Goal: Task Accomplishment & Management: Manage account settings

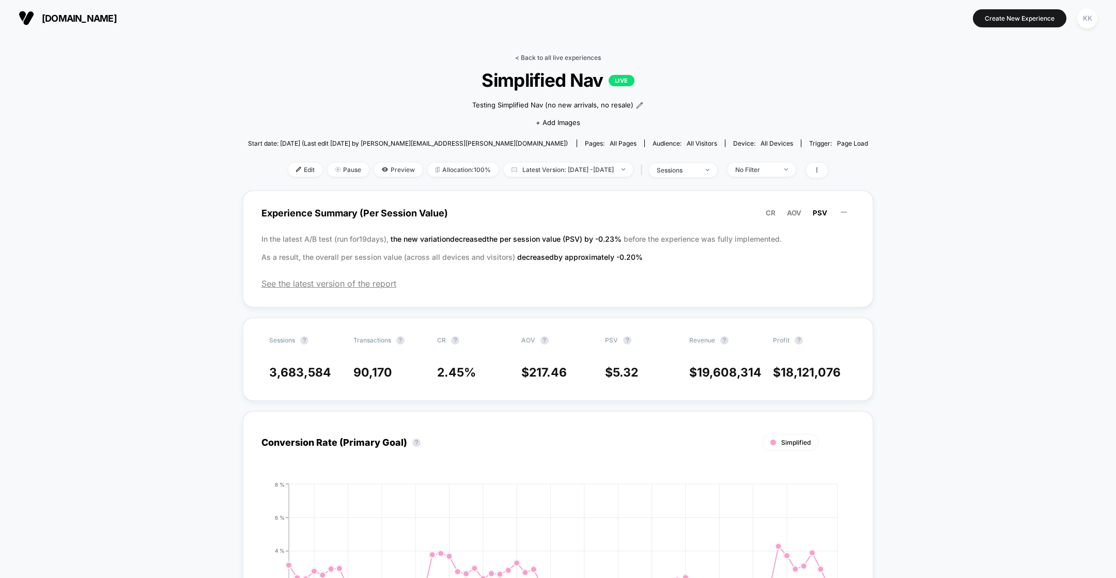
click at [549, 56] on link "< Back to all live experiences" at bounding box center [558, 58] width 86 height 8
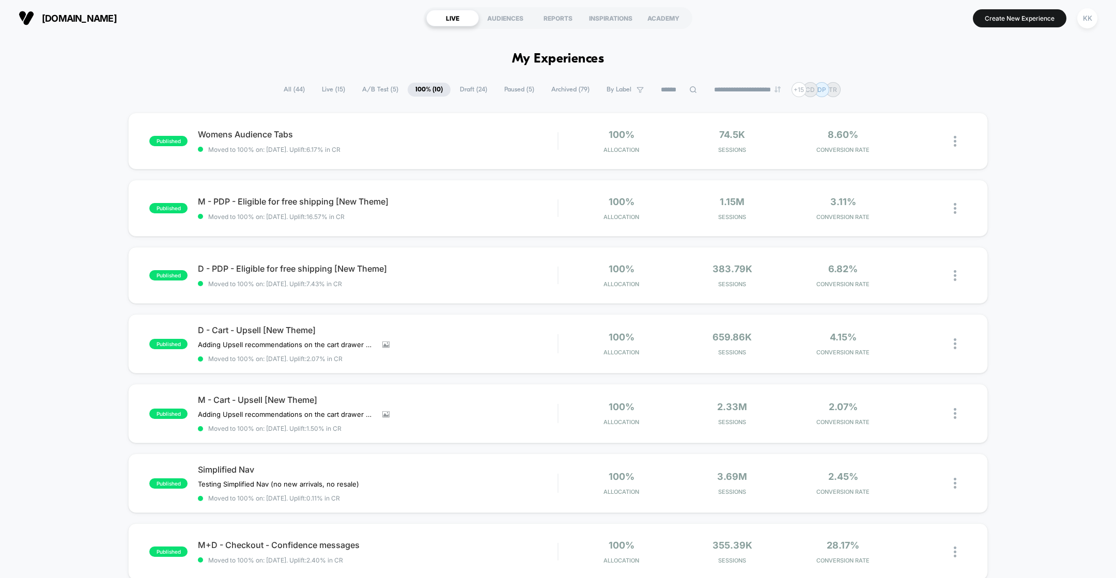
click at [556, 88] on span "Archived ( 79 )" at bounding box center [570, 90] width 54 height 14
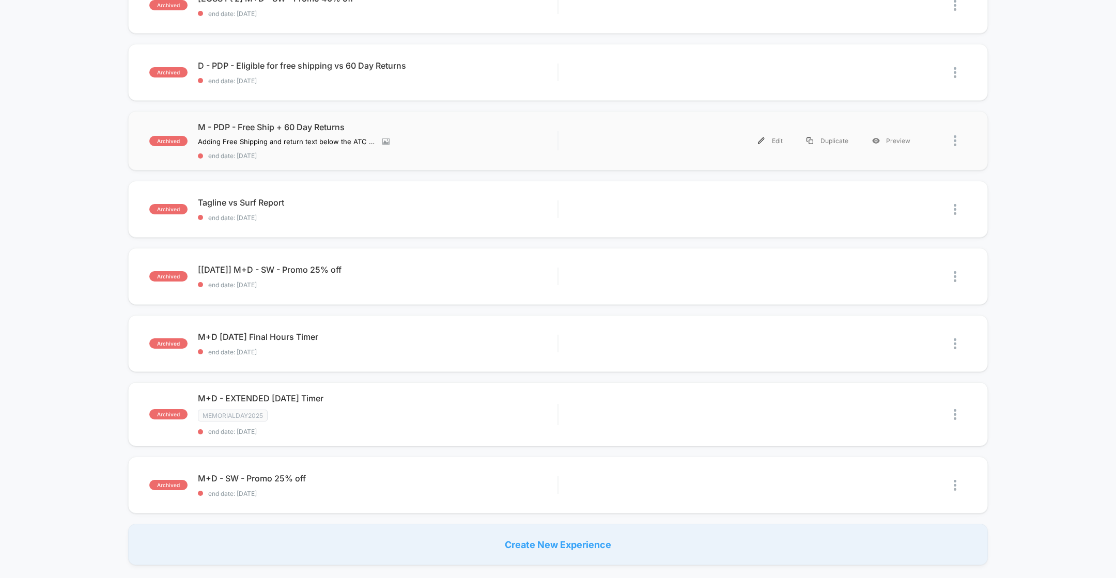
scroll to position [476, 0]
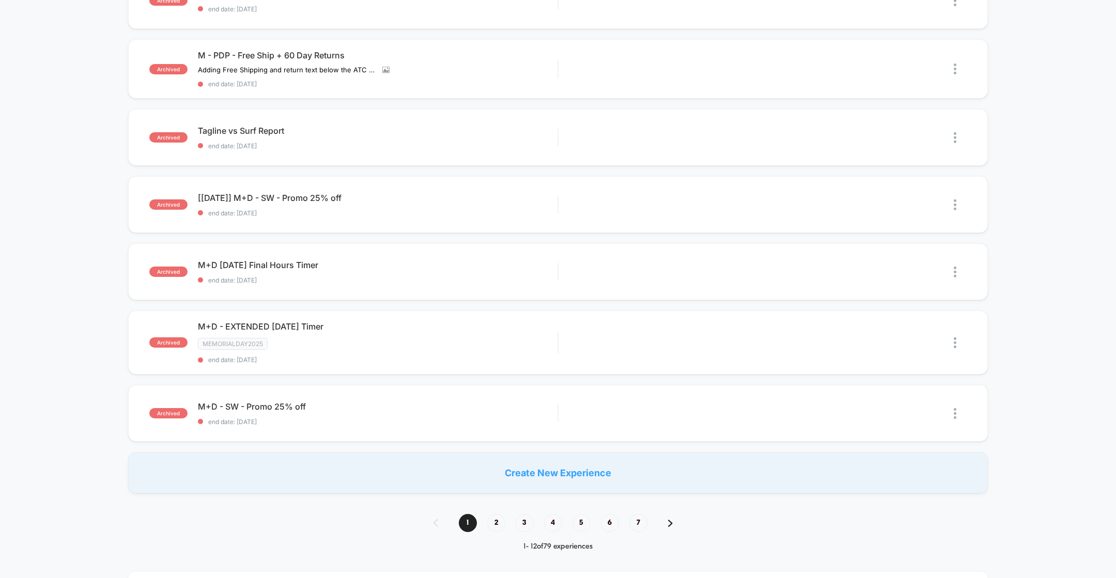
click at [541, 473] on div "Create New Experience" at bounding box center [557, 472] width 859 height 41
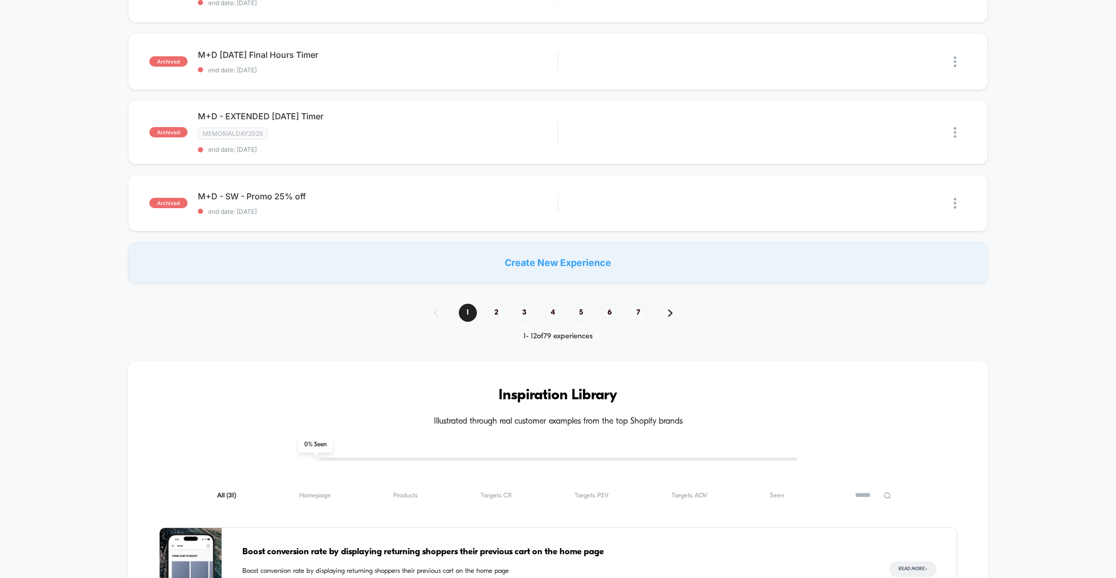
scroll to position [645, 0]
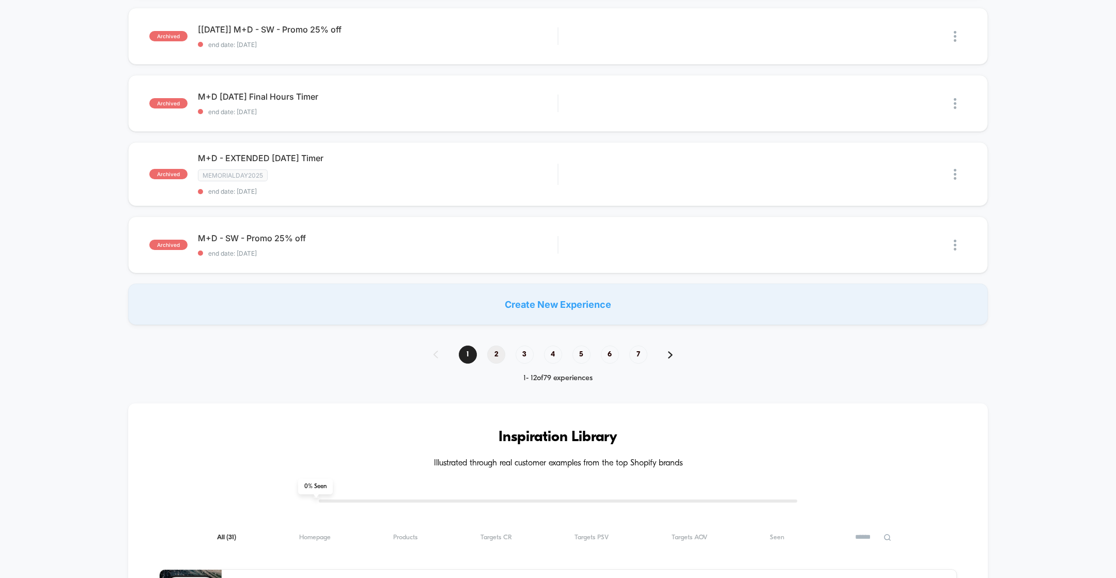
click at [493, 354] on span "2" at bounding box center [496, 355] width 18 height 18
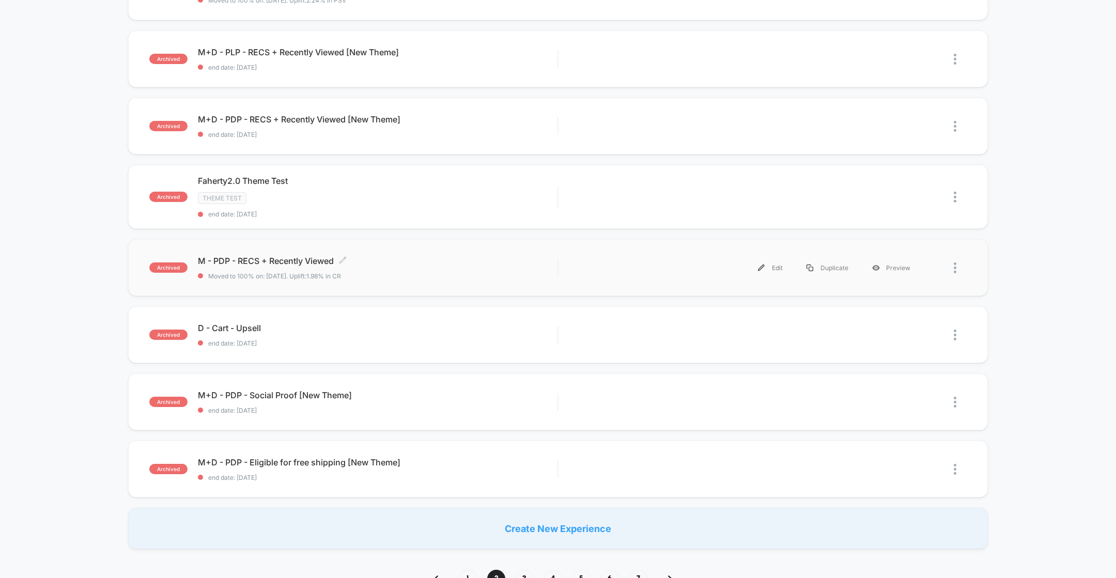
scroll to position [425, 0]
click at [534, 193] on div "Theme Test" at bounding box center [377, 199] width 359 height 12
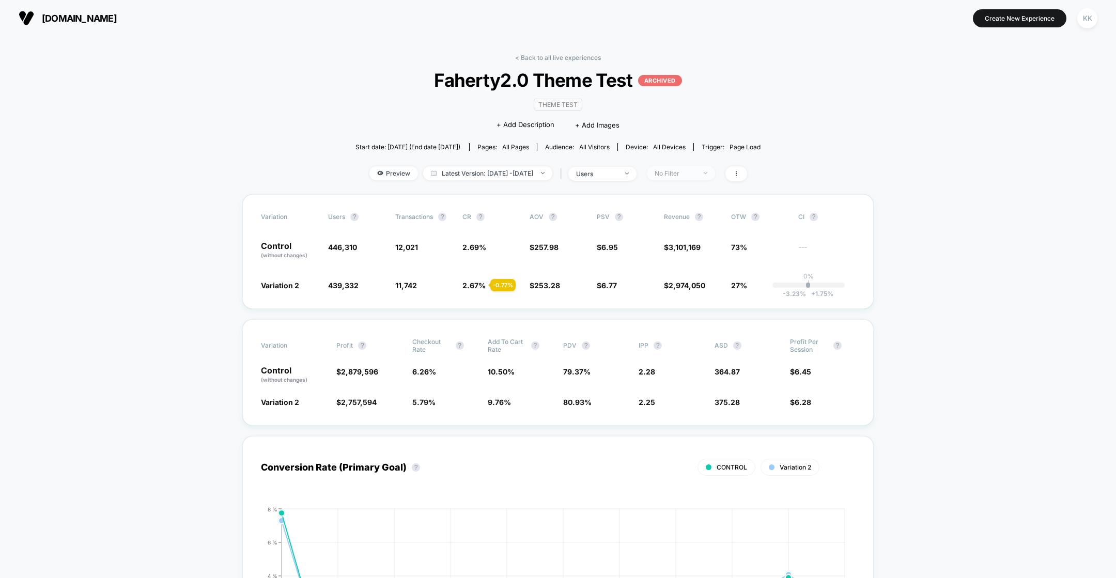
click at [715, 174] on span "No Filter" at bounding box center [681, 173] width 68 height 14
click at [670, 270] on span "New Visitors" at bounding box center [687, 273] width 42 height 9
click at [692, 333] on div "Mobile Visitors ? Desktop Visitors ? Returning Visitors ? New Visitors ? No Fil…" at bounding box center [696, 269] width 127 height 158
click at [697, 322] on button "Save" at bounding box center [696, 323] width 95 height 17
click at [715, 175] on span "New Visitors" at bounding box center [681, 173] width 68 height 14
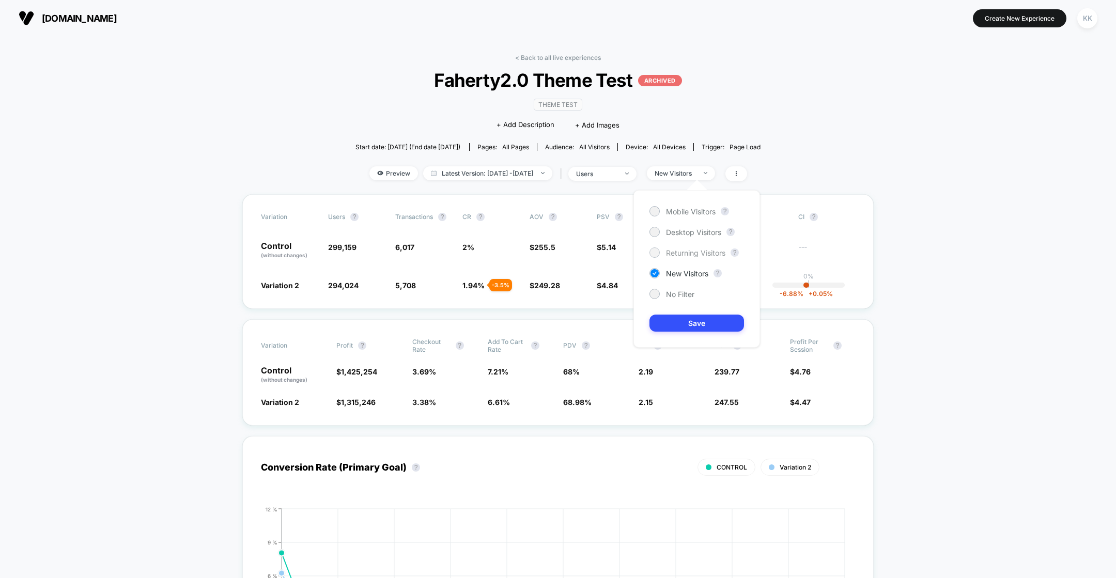
click at [695, 252] on span "Returning Visitors" at bounding box center [695, 252] width 59 height 9
click at [690, 323] on button "Save" at bounding box center [696, 323] width 95 height 17
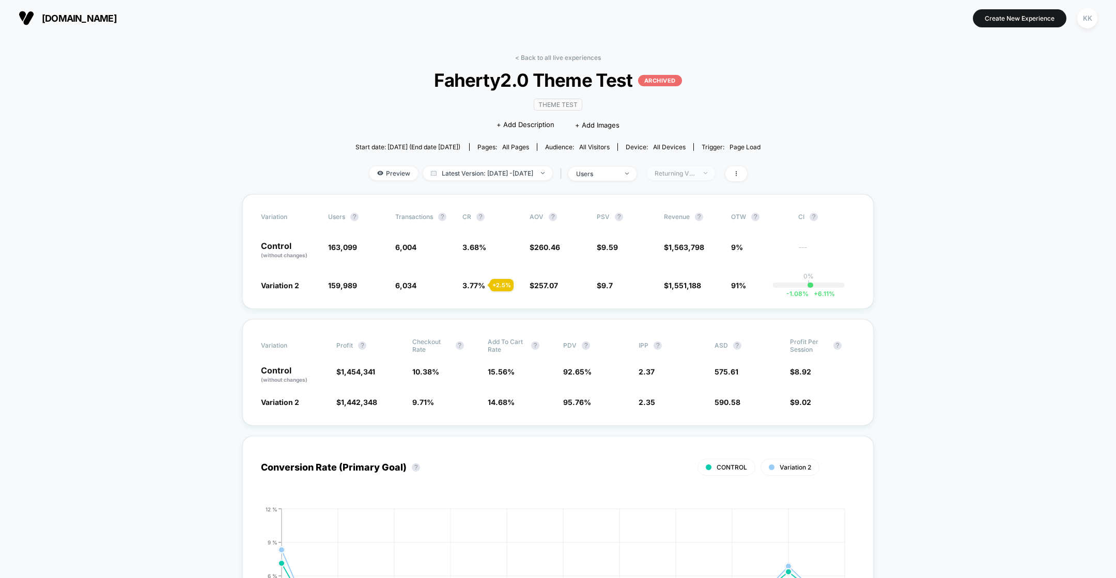
click at [715, 169] on span "Returning Visitors" at bounding box center [681, 173] width 68 height 14
click at [669, 290] on span "No Filter" at bounding box center [680, 294] width 28 height 9
click at [678, 320] on button "Save" at bounding box center [696, 323] width 95 height 17
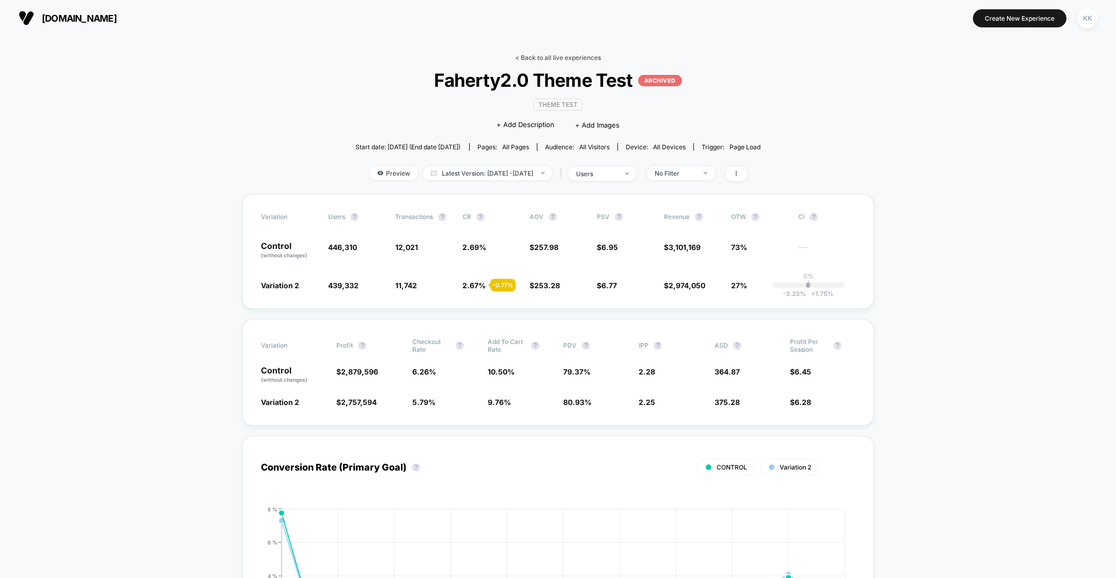
click at [531, 58] on link "< Back to all live experiences" at bounding box center [558, 58] width 86 height 8
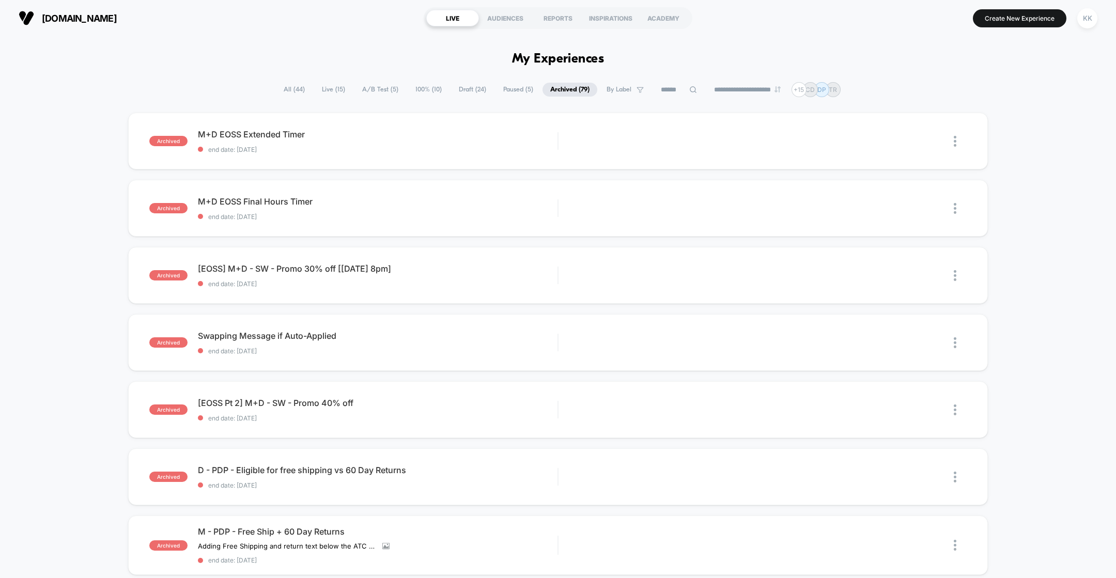
click at [39, 236] on div "archived M+D EOSS Extended Timer end date: [DATE] Edit Duplicate Preview archiv…" at bounding box center [558, 541] width 1116 height 857
